Goal: Transaction & Acquisition: Purchase product/service

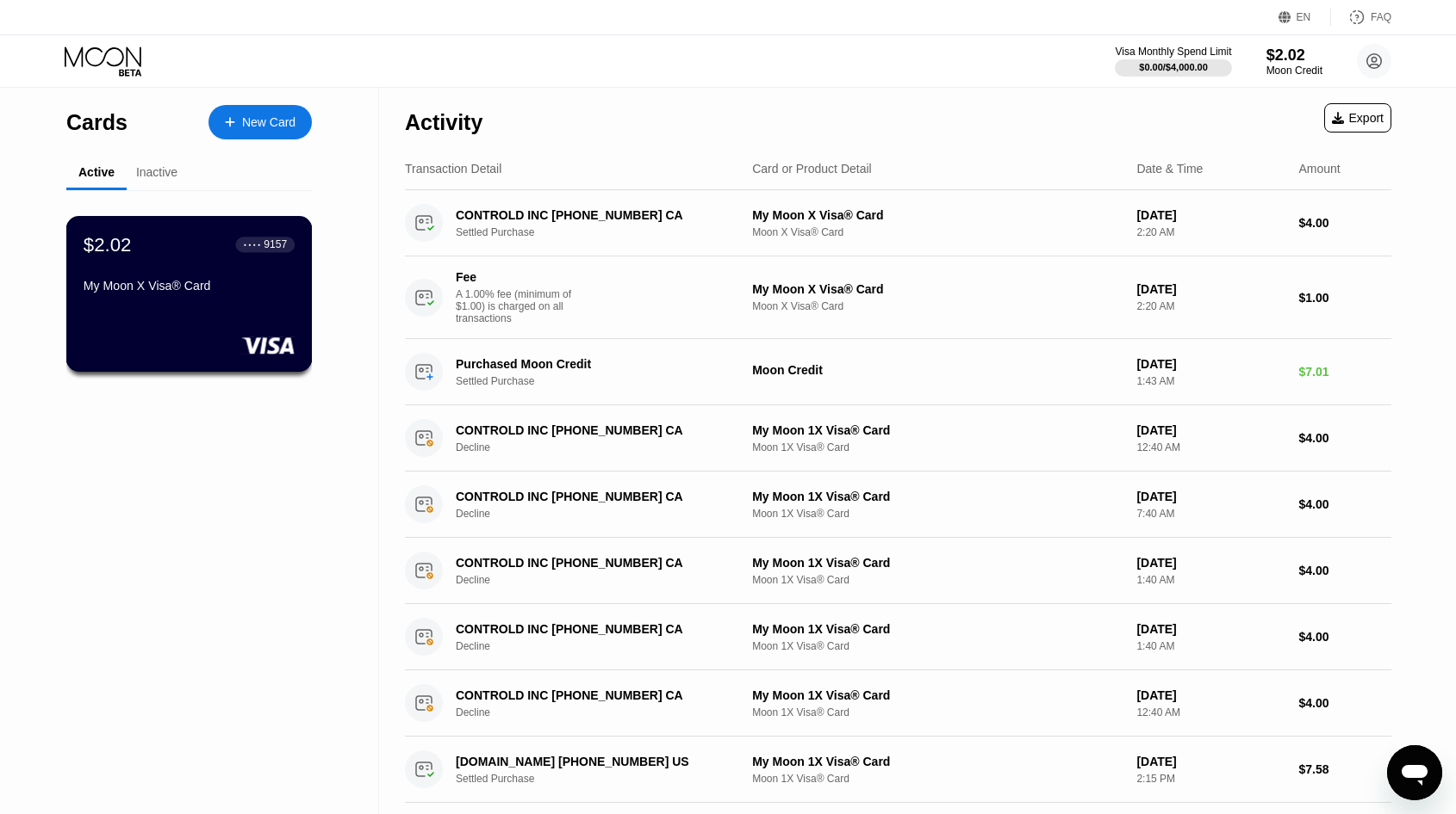
click at [223, 299] on div "My Moon X Visa® Card" at bounding box center [189, 289] width 211 height 21
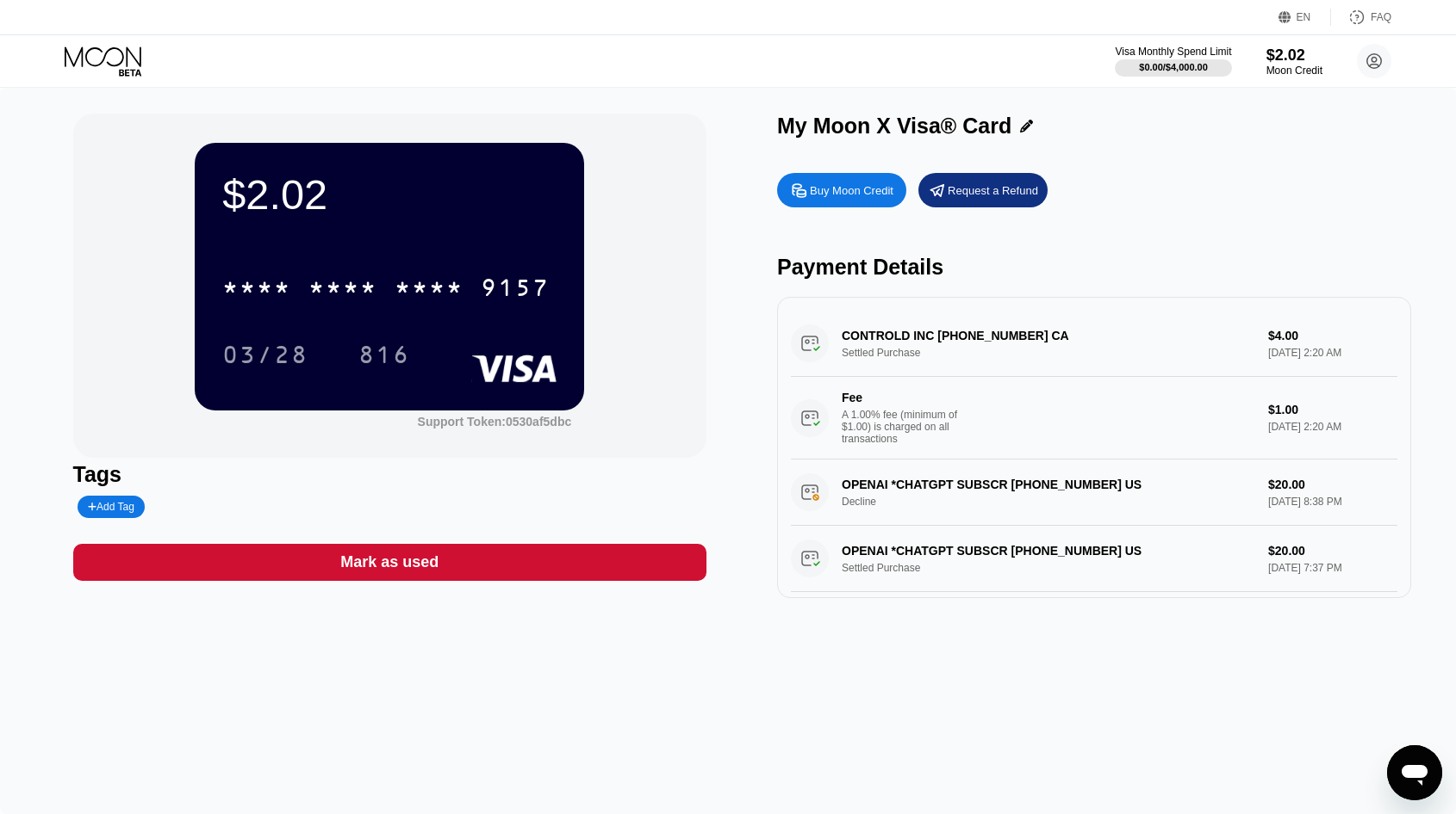
click at [828, 198] on div "Buy Moon Credit" at bounding box center [841, 189] width 129 height 35
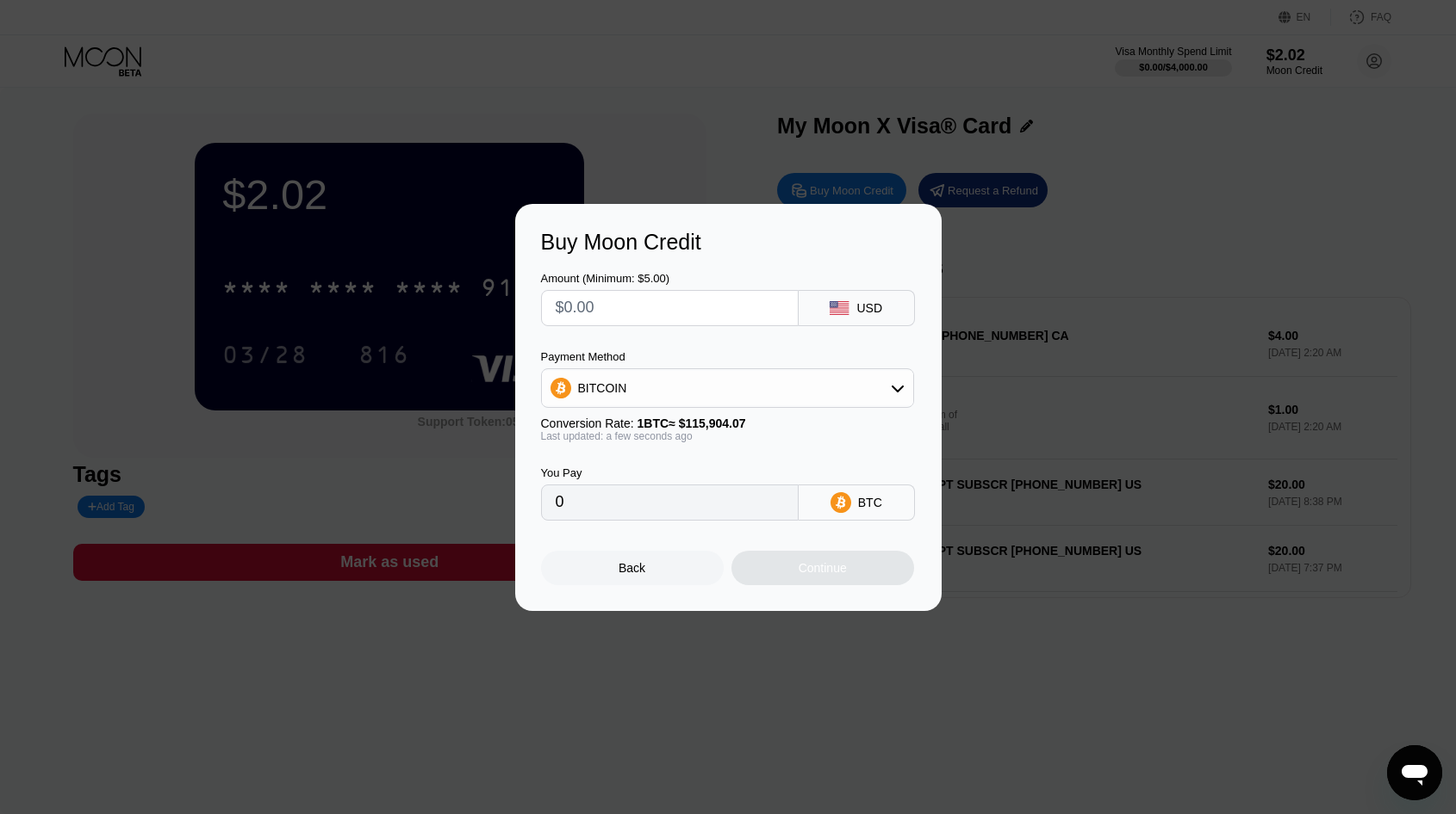
click at [727, 392] on div "BITCOIN" at bounding box center [728, 388] width 372 height 35
click at [673, 477] on div "USDT on TRON" at bounding box center [738, 473] width 325 height 14
type input "0.00"
click at [645, 505] on input "0.00" at bounding box center [670, 502] width 228 height 35
click at [593, 514] on input "0.00" at bounding box center [670, 502] width 228 height 35
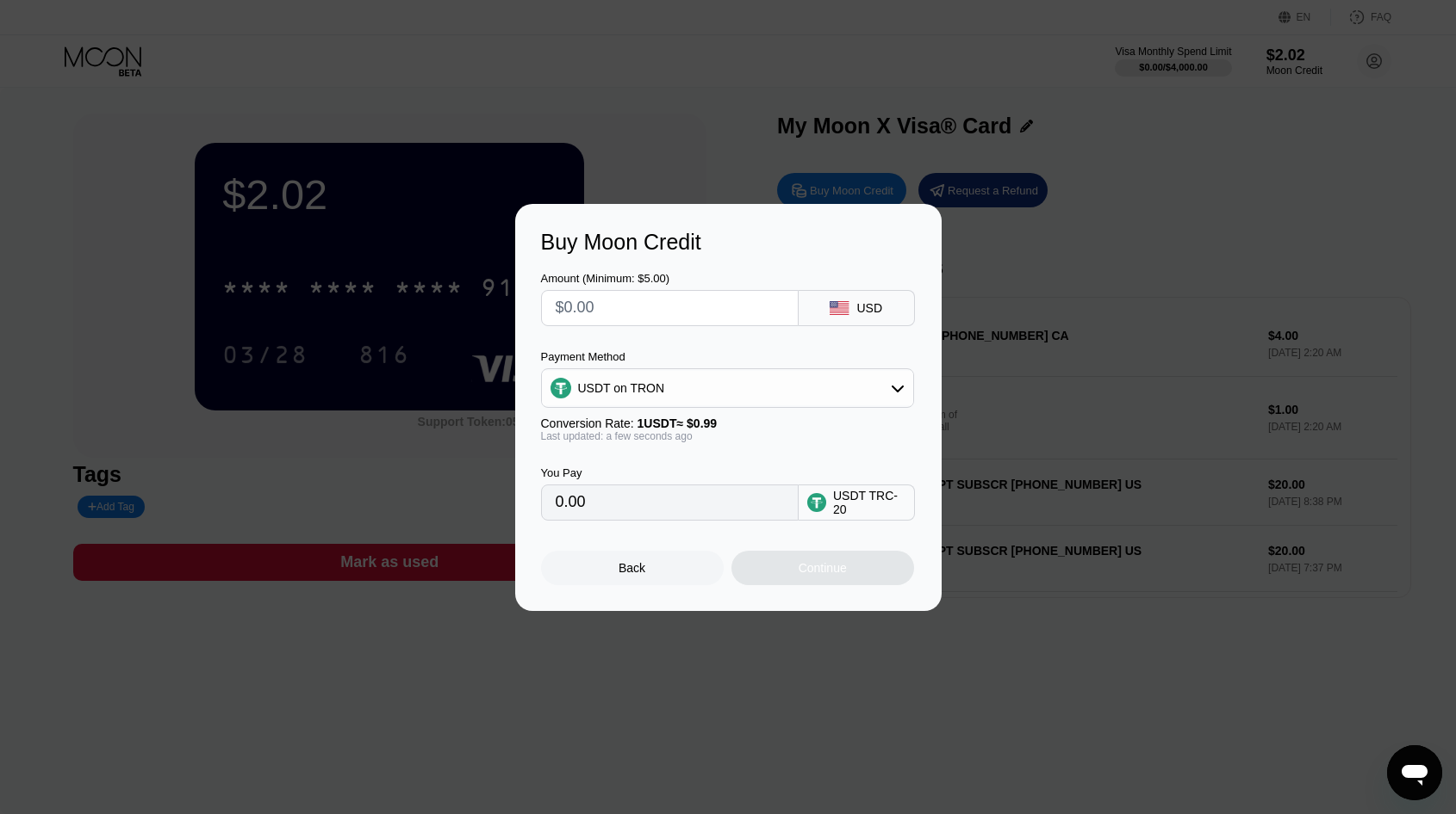
click at [587, 504] on input "0.00" at bounding box center [670, 502] width 228 height 35
click at [657, 293] on input "text" at bounding box center [670, 308] width 228 height 35
type input "$1"
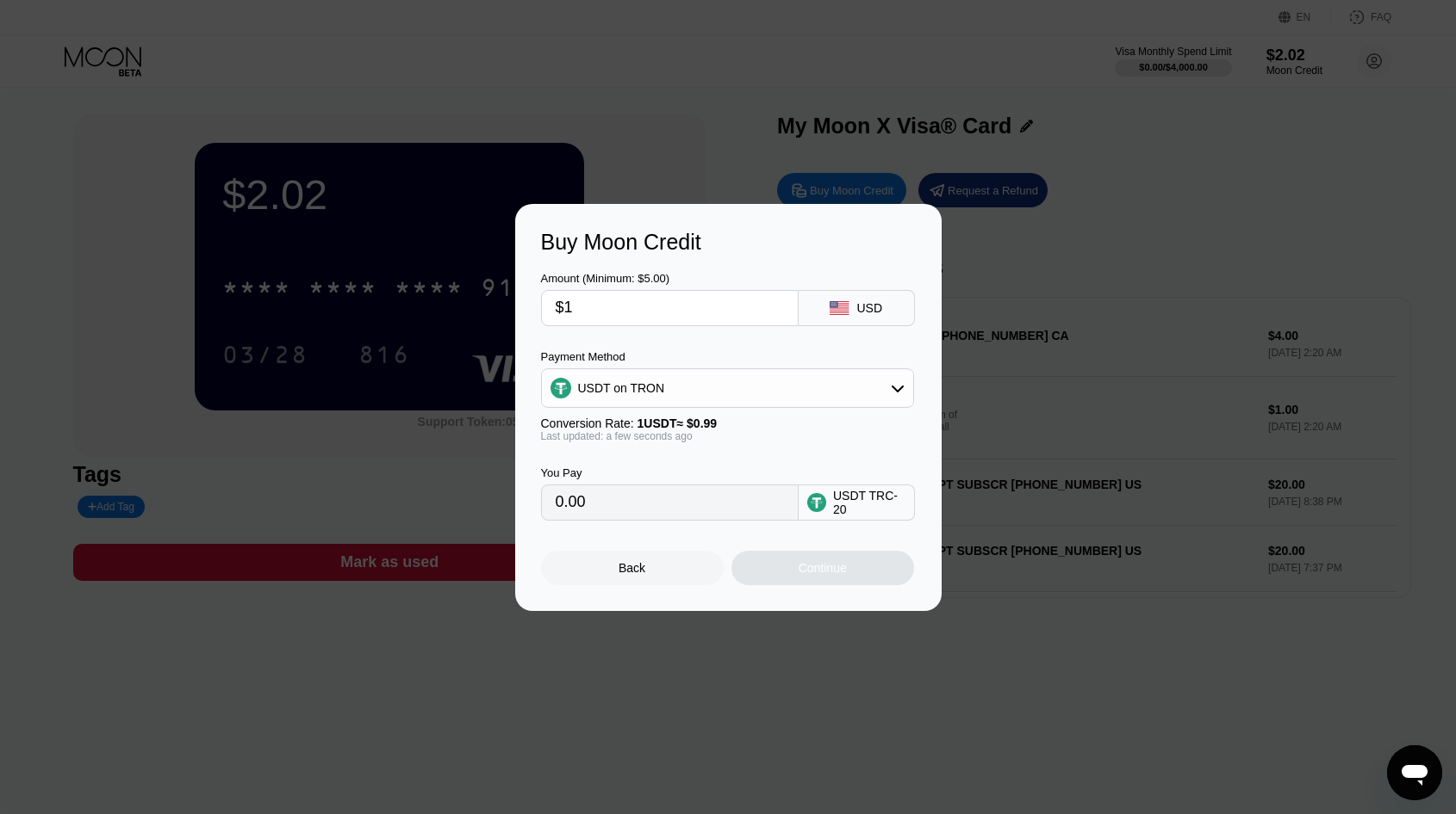
type input "1.01"
type input "0.00"
type input "$5"
type input "5.05"
click at [635, 518] on input "5.05" at bounding box center [670, 502] width 228 height 35
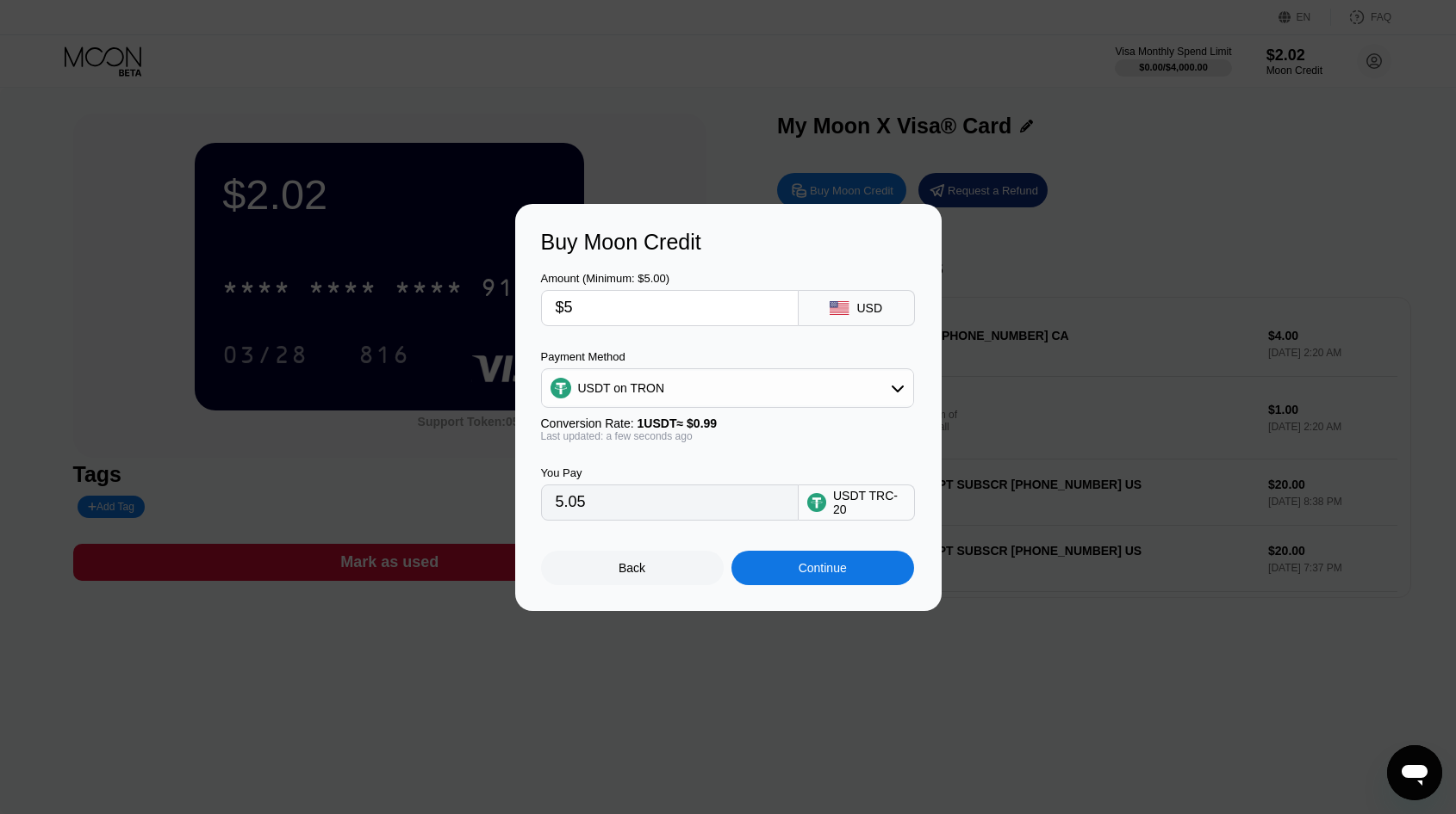
click at [635, 509] on input "5.05" at bounding box center [670, 502] width 228 height 35
click at [646, 291] on input "$5" at bounding box center [670, 308] width 228 height 35
type input "$55"
type input "55.56"
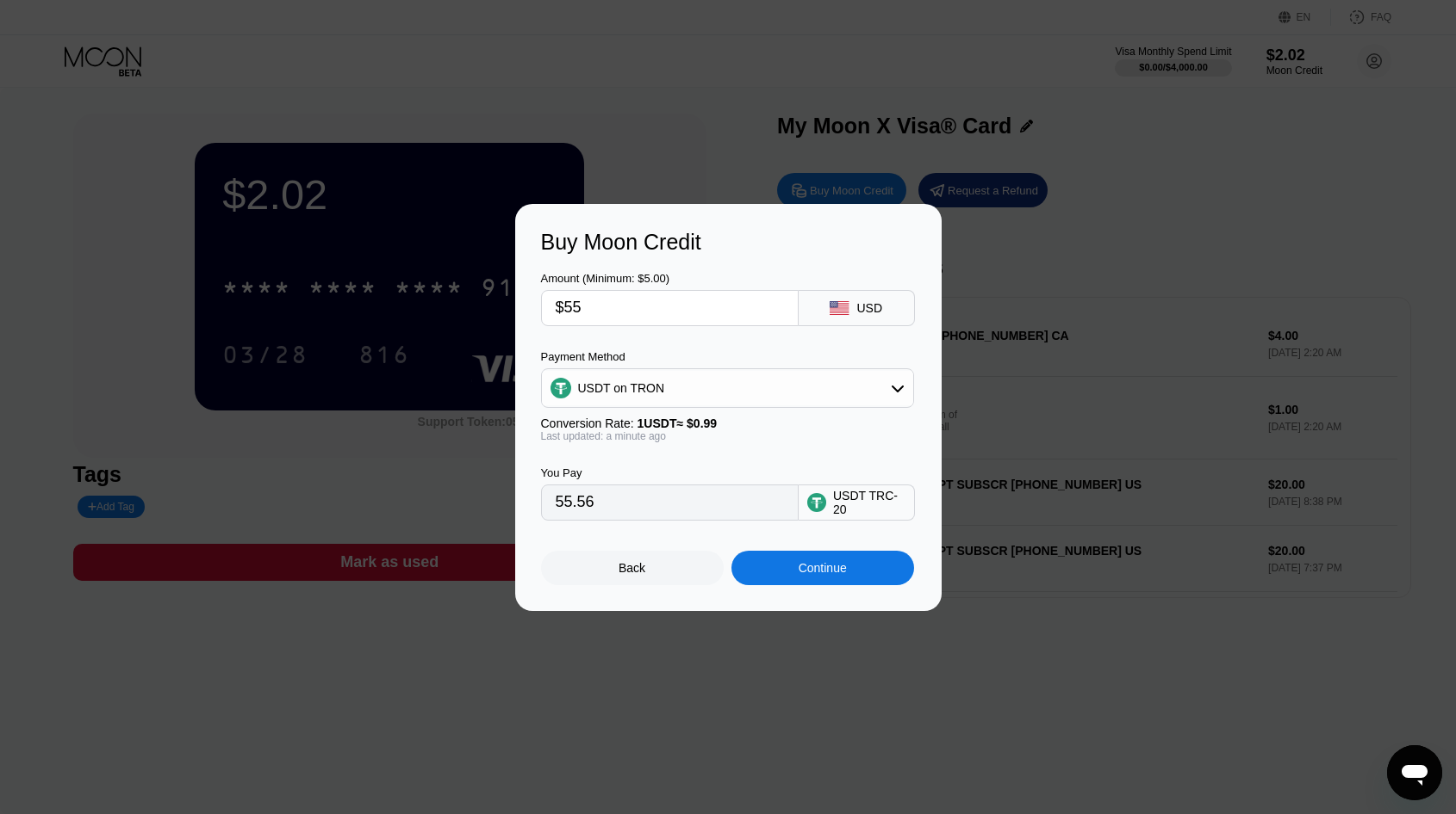
type input "$5"
type input "5.05"
type input "$55"
type input "55.56"
type input "$5"
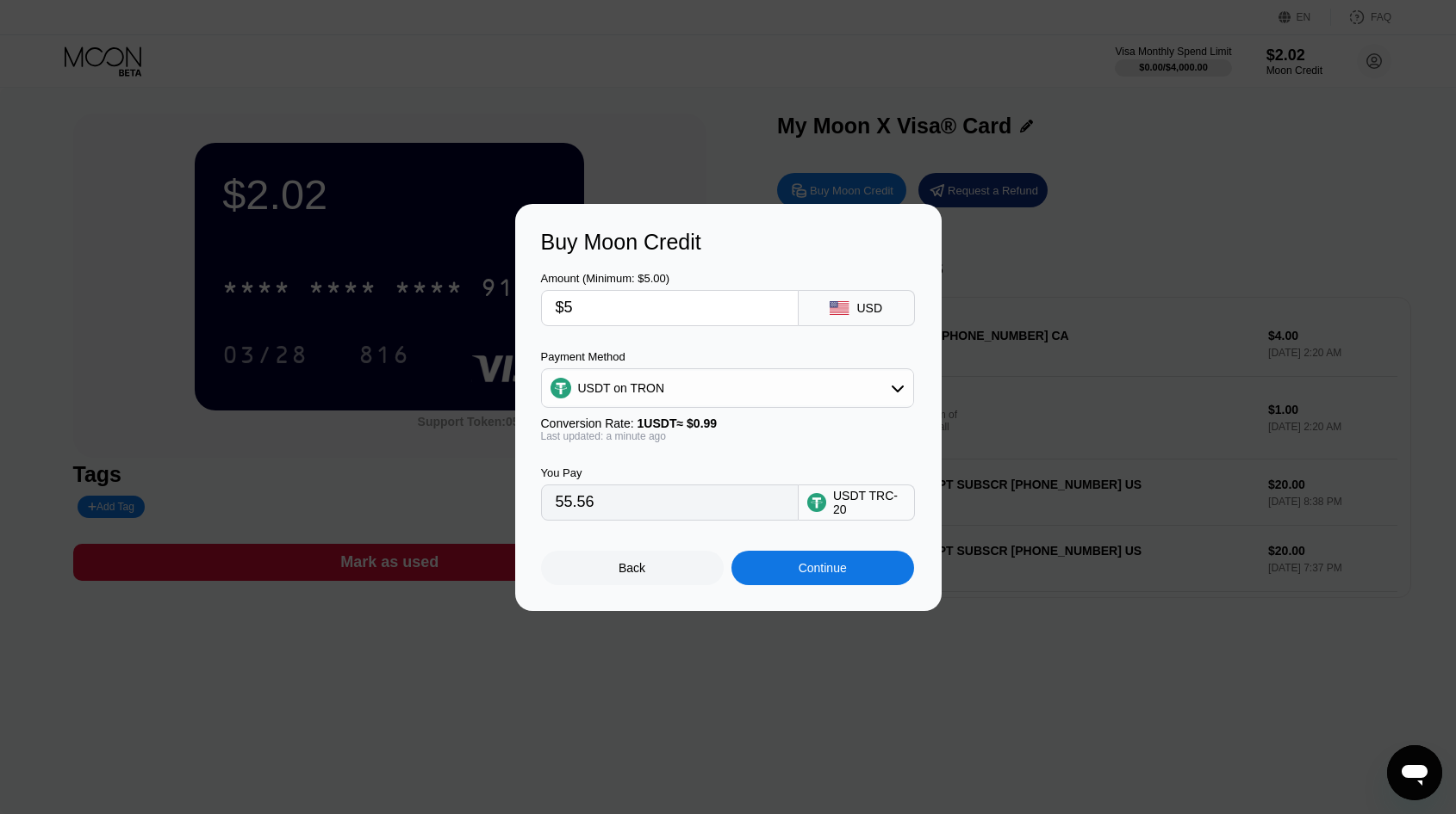
type input "5.05"
type input "$54"
type input "54.55"
type input "$5"
type input "5.05"
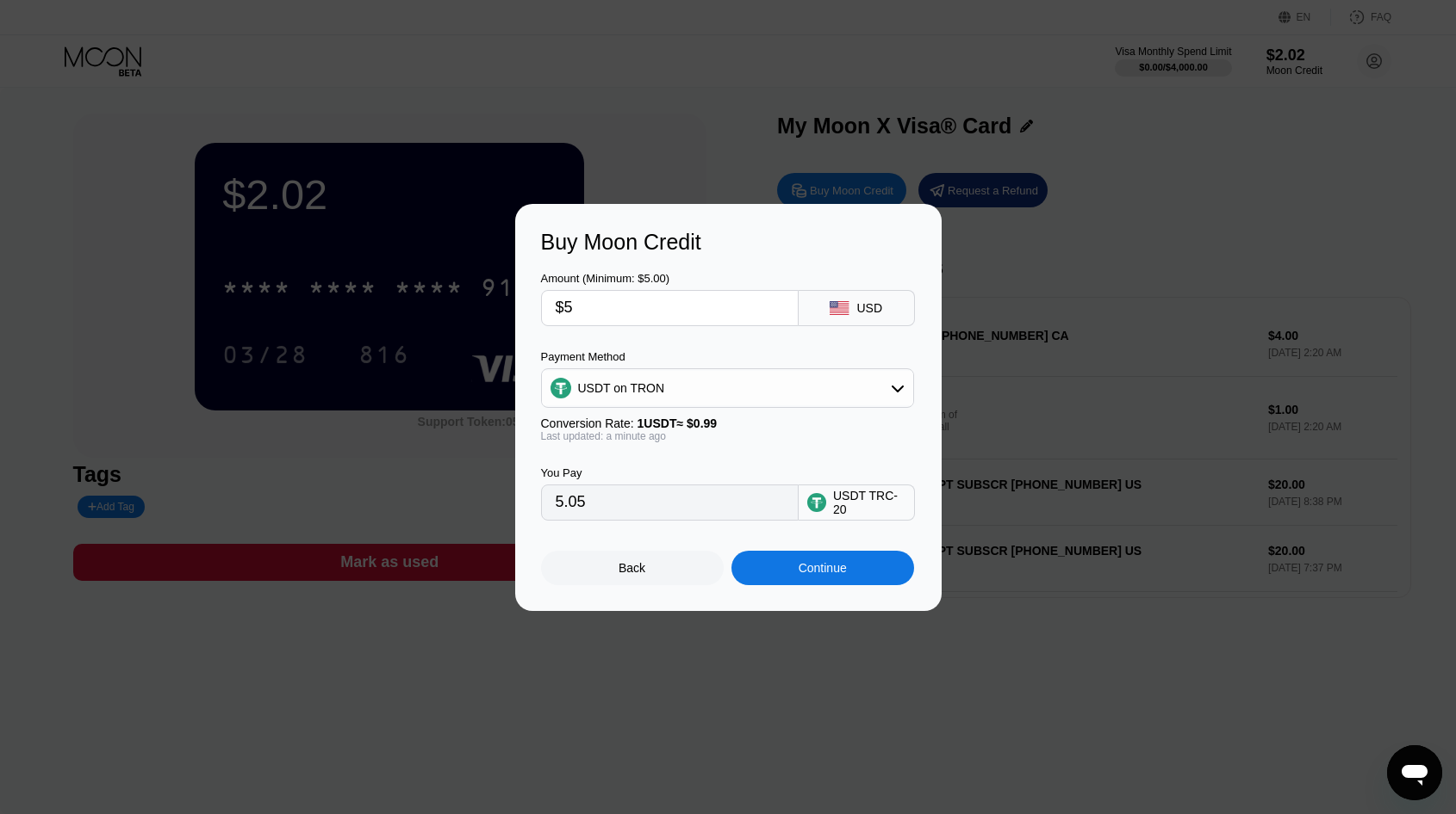
type input "$52"
type input "52.53"
type input "$5"
type input "5.05"
type input "$5.2"
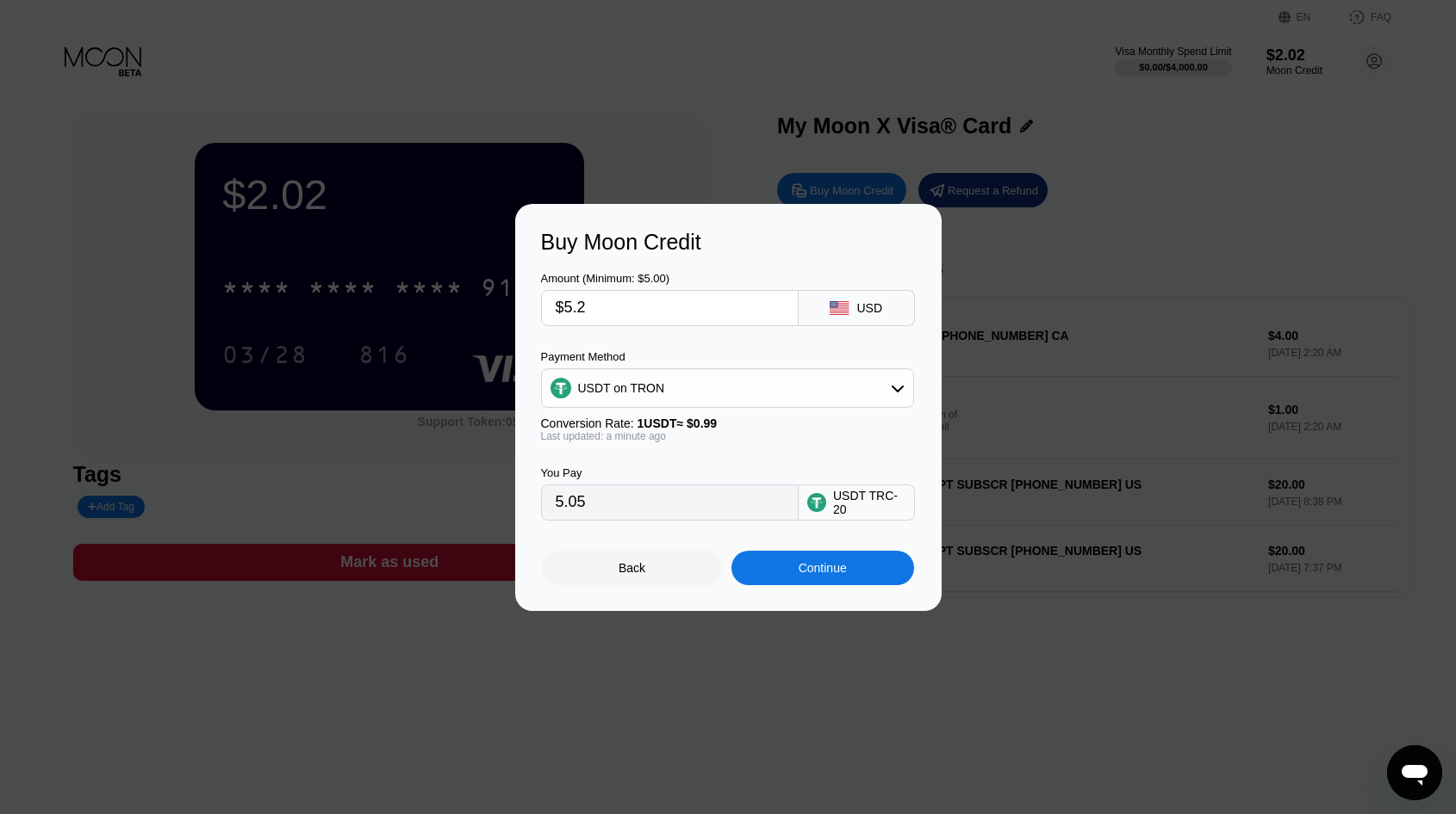
type input "5.25"
type input "$5."
type input "5.05"
type input "$5.3"
type input "5.35"
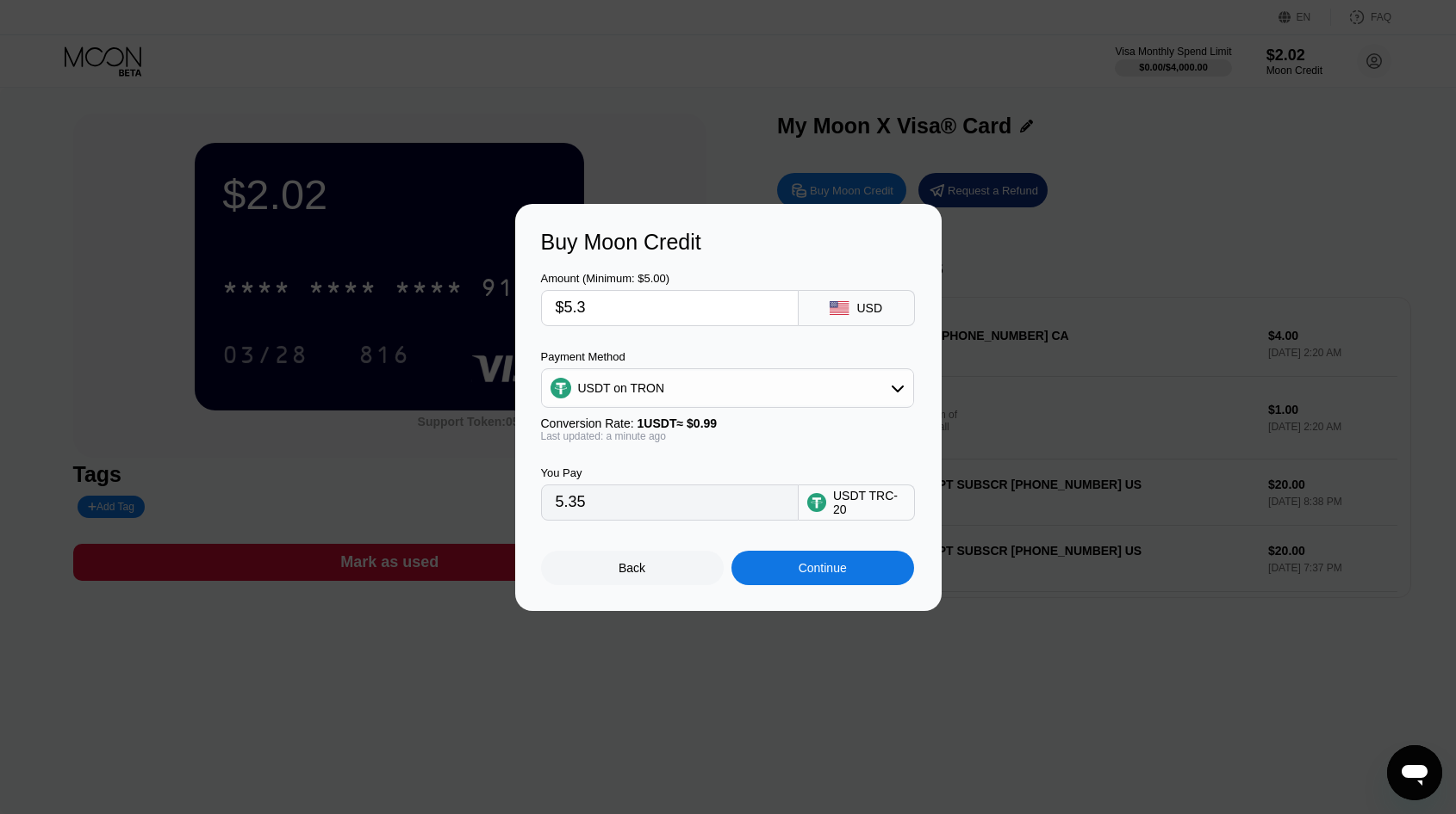
type input "$5."
type input "5.05"
type input "$5.4"
type input "5.45"
type input "$5."
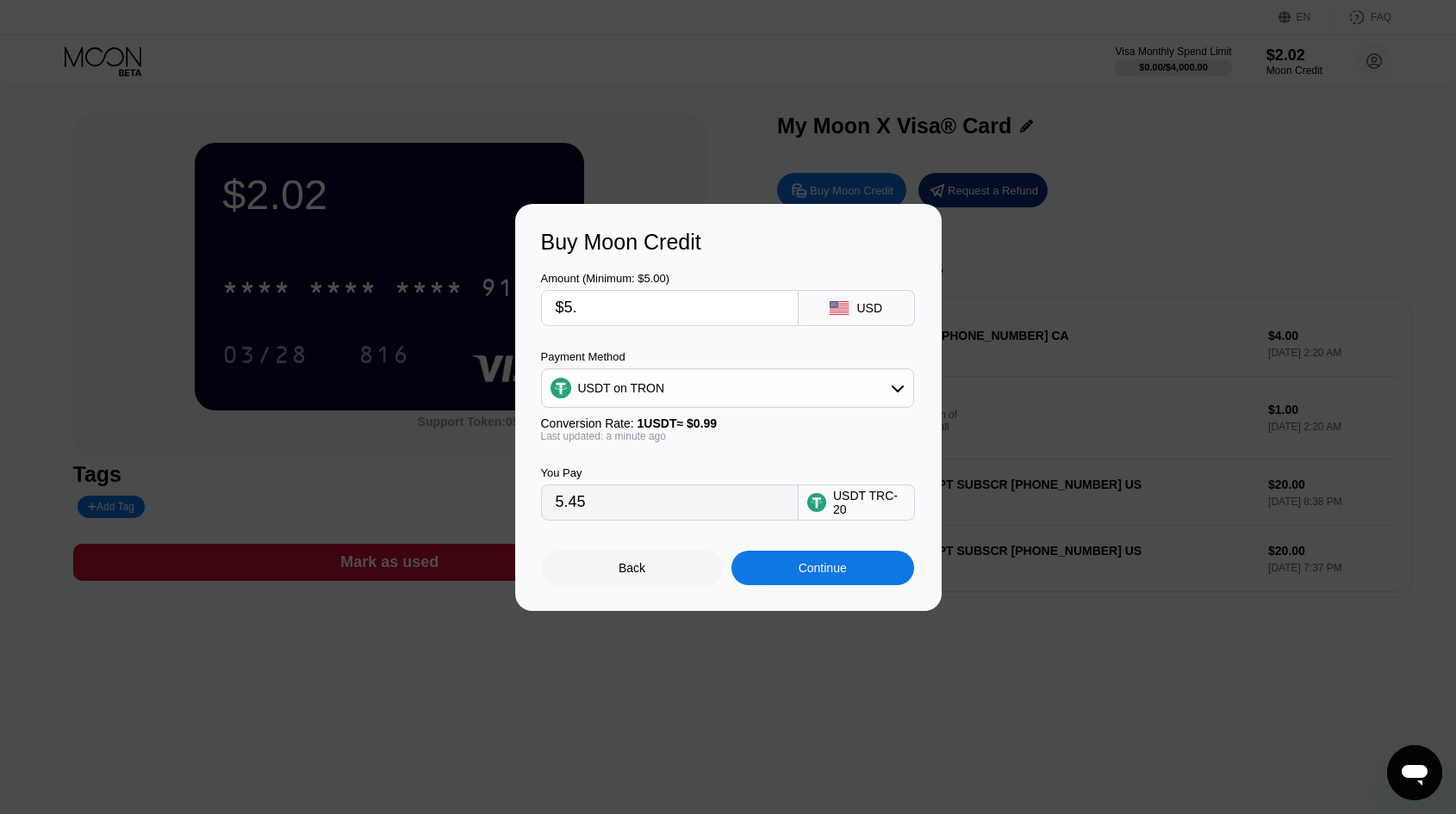
type input "5.05"
type input "$5.4"
type input "5.45"
type input "$5."
type input "5.05"
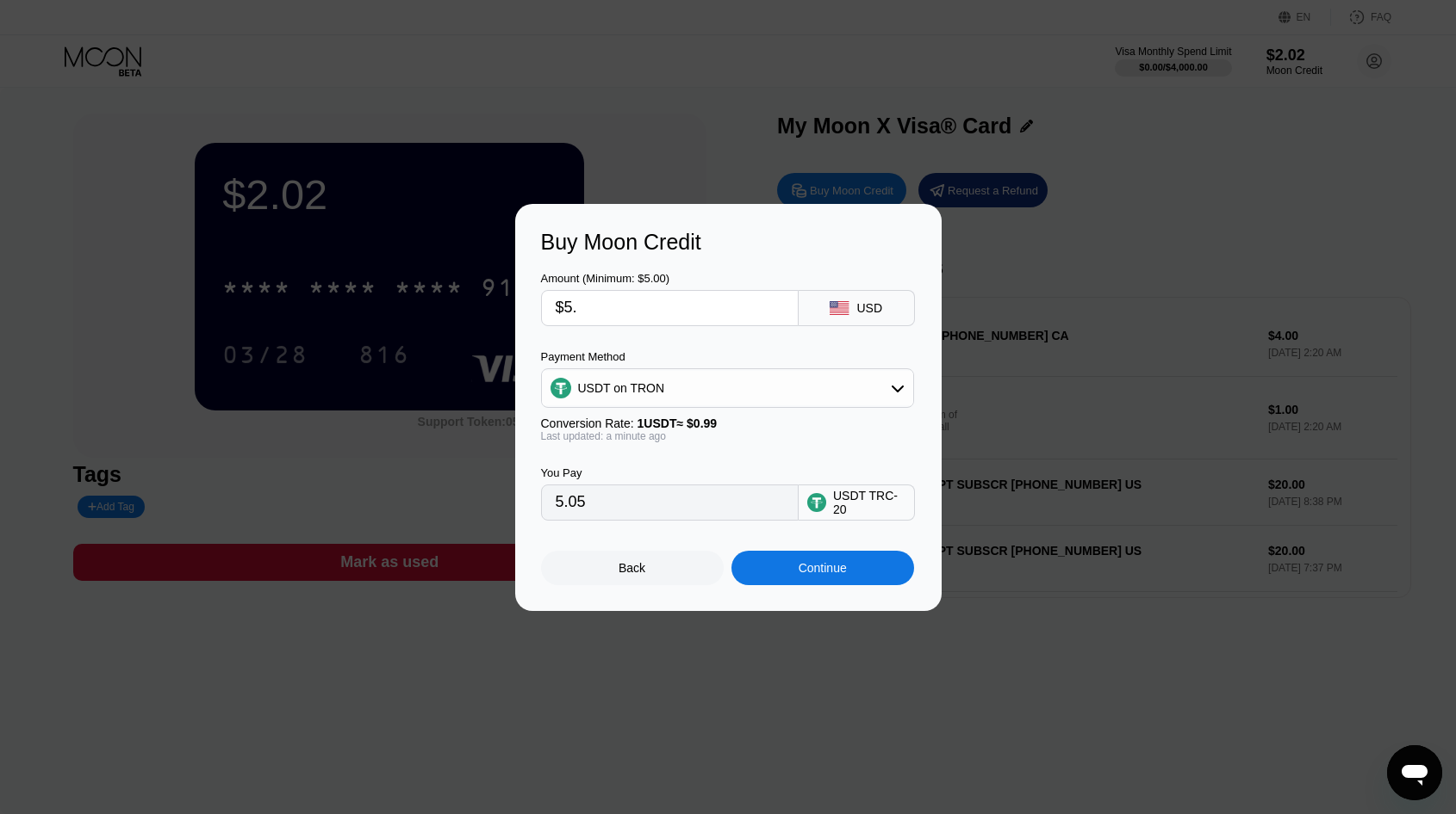
type input "$5.5"
type input "5.56"
type input "$5."
type input "5.05"
type input "$5.4"
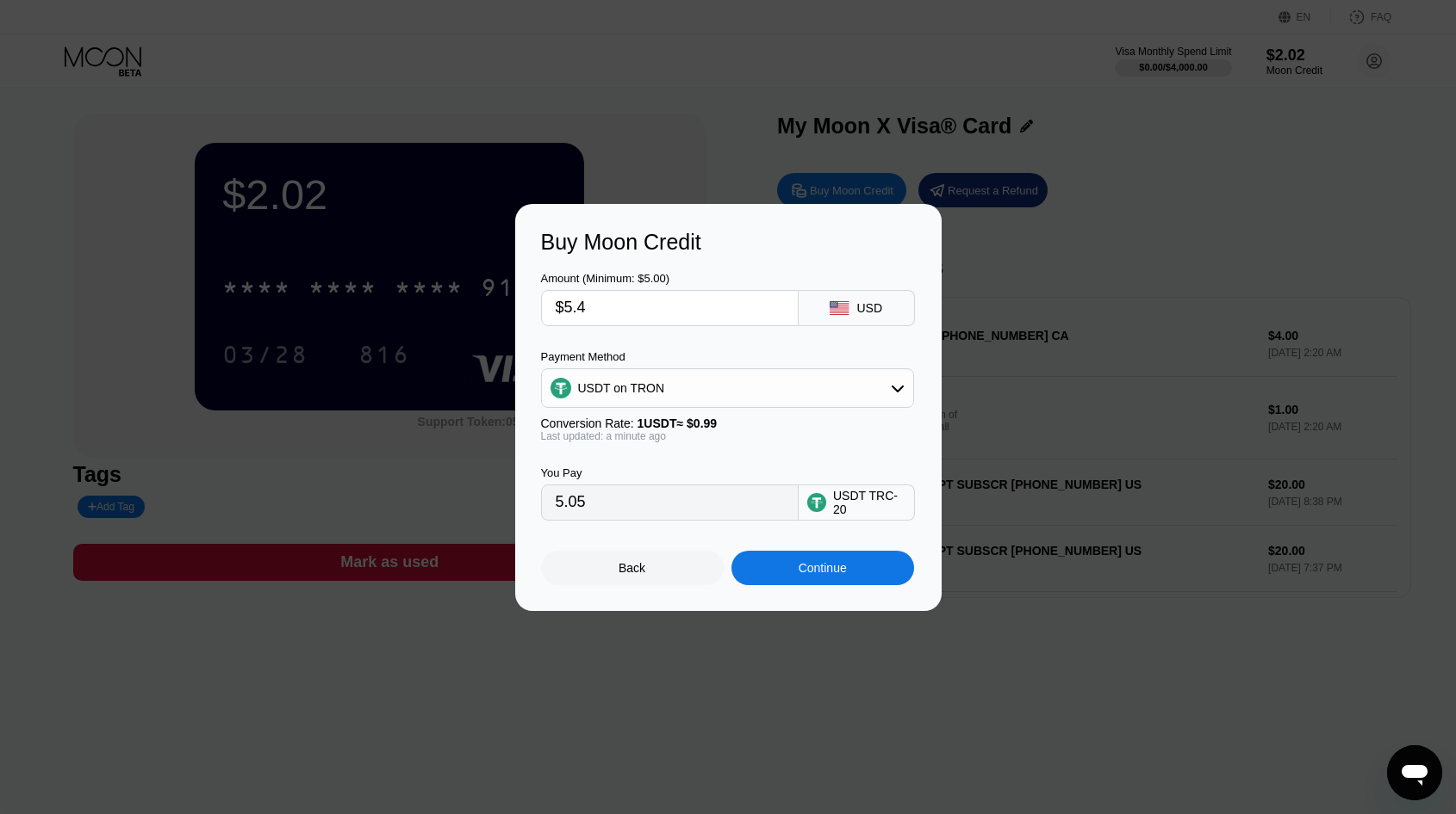
type input "5.45"
type input "$5.45"
type input "5.51"
type input "$5.46"
type input "5.52"
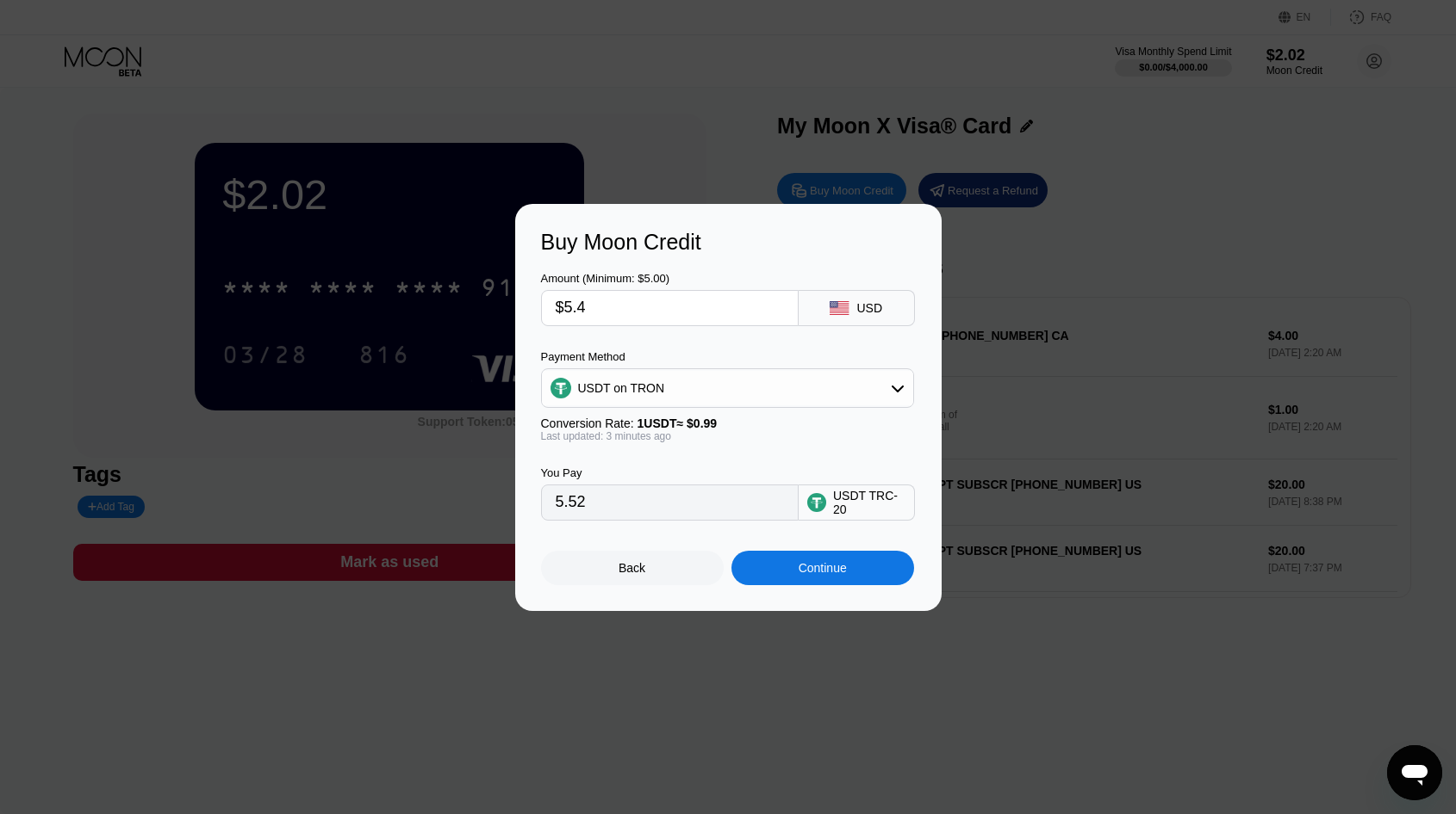
type input "$5.47"
type input "5.53"
type input "$5.4"
type input "5.45"
type input "$5.48"
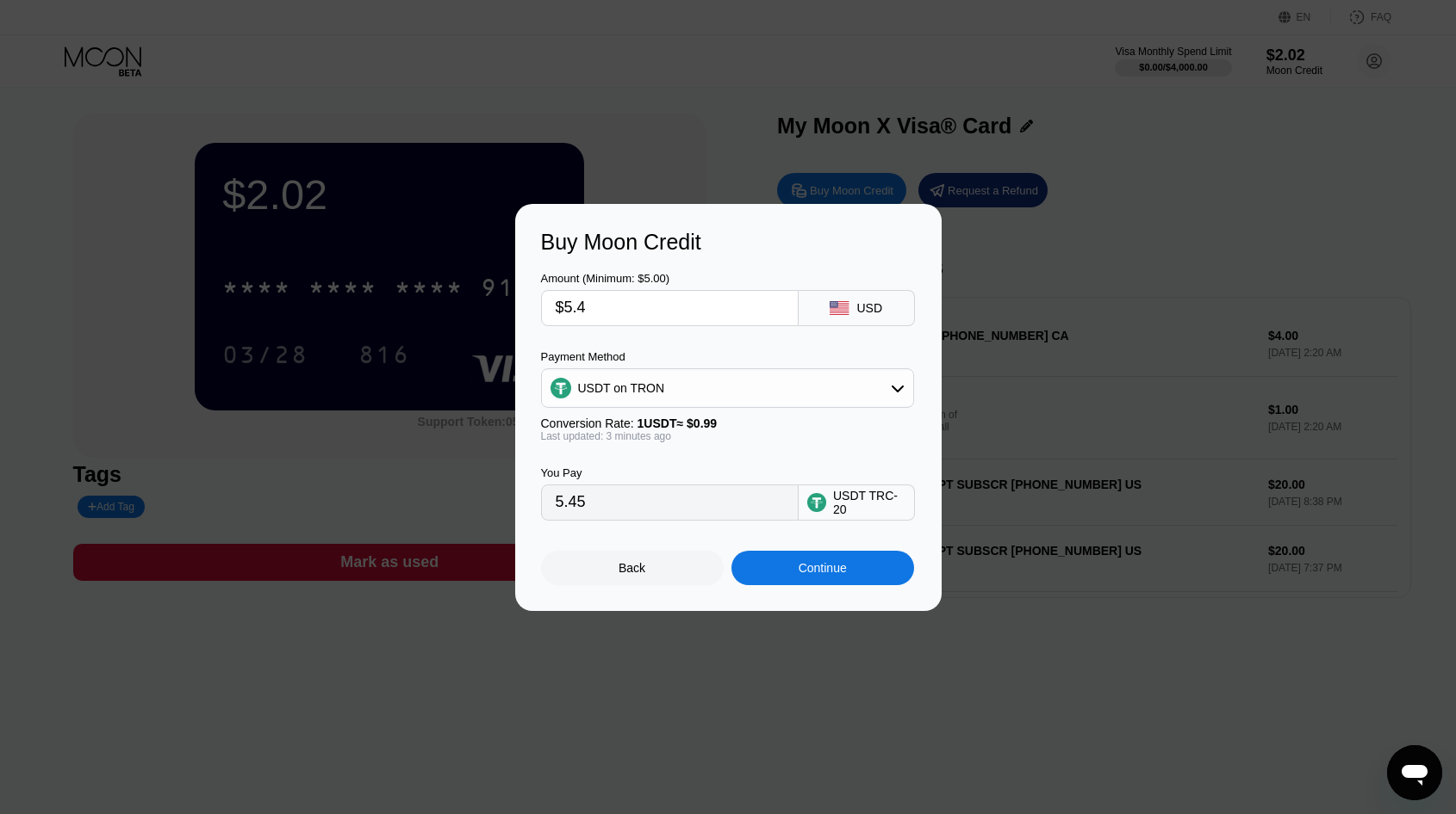
type input "5.54"
type input "$5.4"
type input "5.45"
type input "$5.46"
type input "5.52"
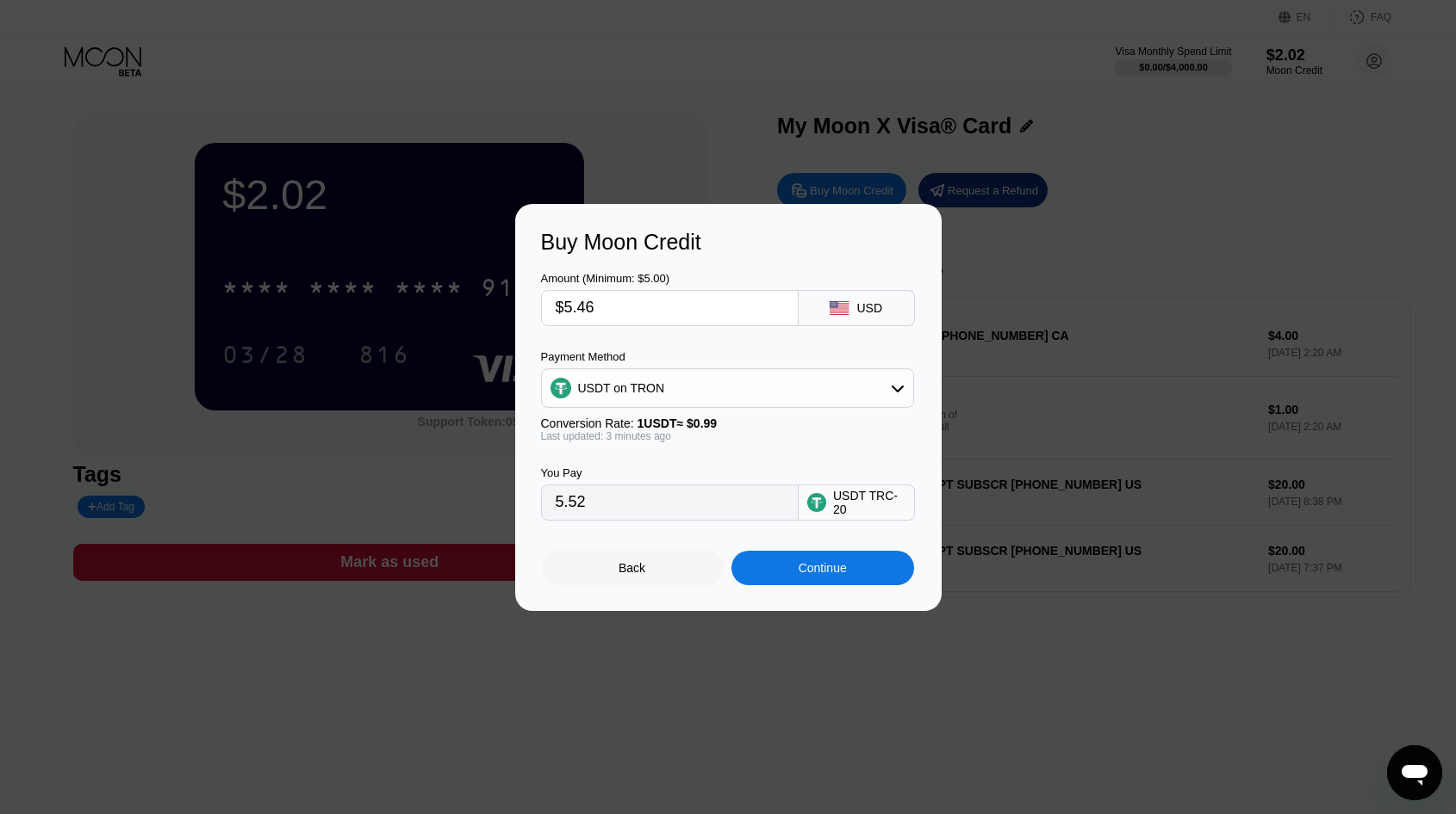
click at [813, 568] on div "Continue" at bounding box center [823, 568] width 49 height 14
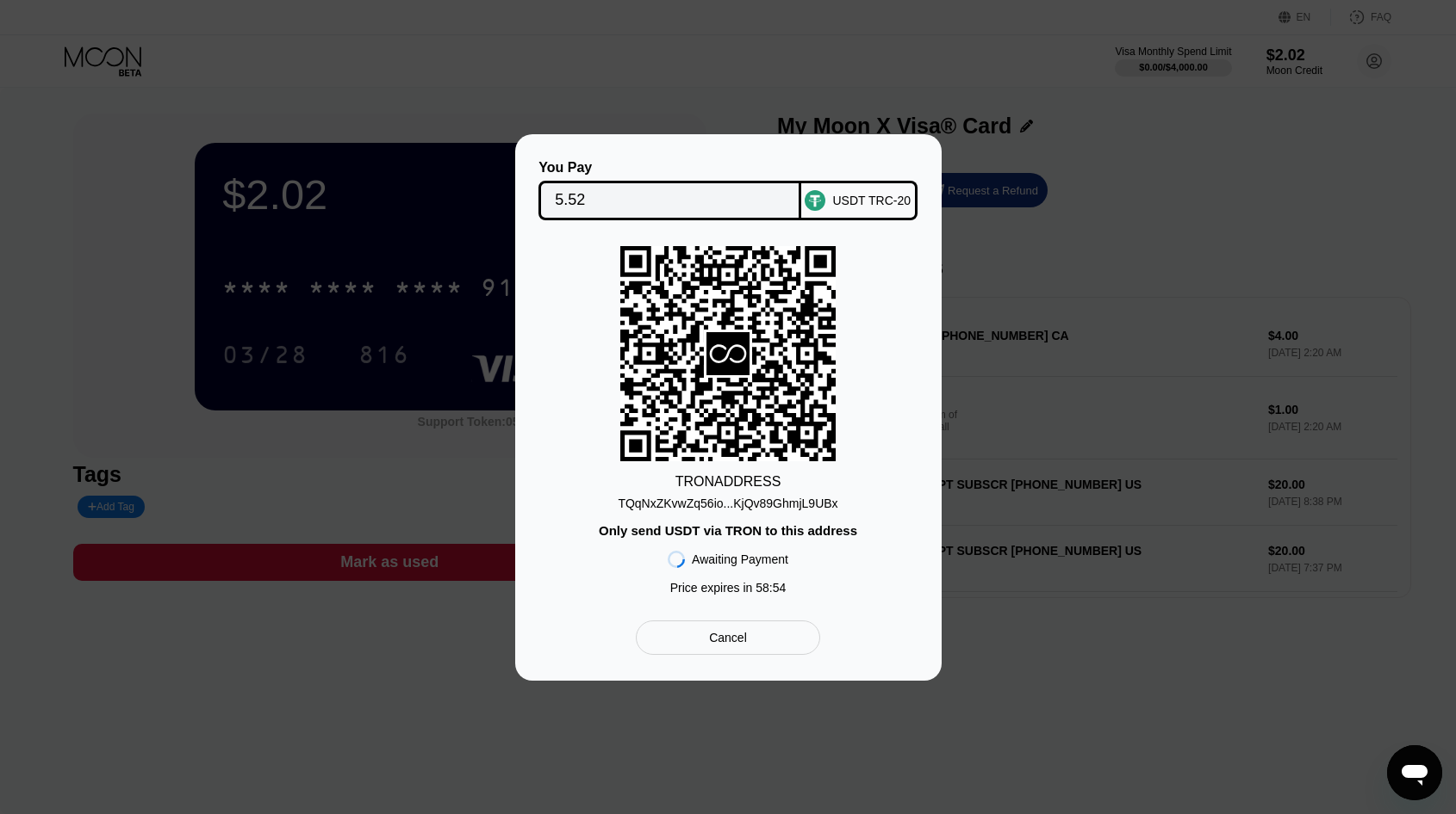
click at [745, 482] on div "TRON ADDRESS" at bounding box center [728, 482] width 106 height 16
click at [764, 498] on div "TQqNxZKvwZq56io...KjQv89GhmjL9UBx" at bounding box center [727, 503] width 219 height 14
